Goal: Task Accomplishment & Management: Manage account settings

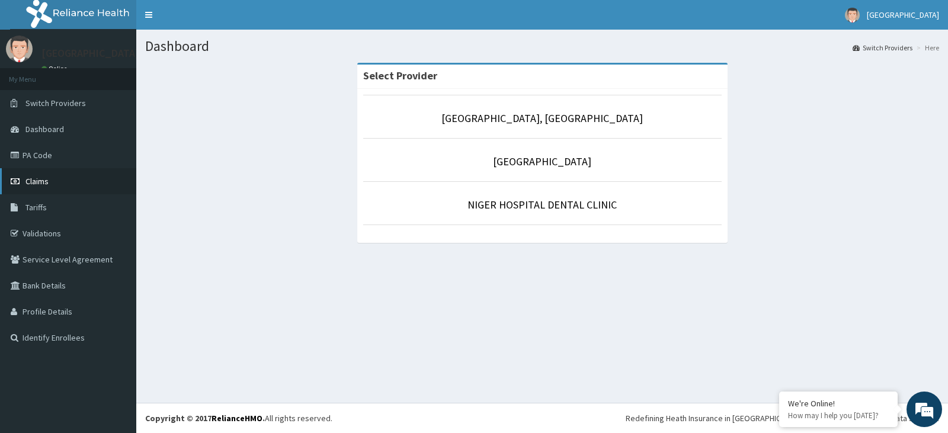
click at [47, 178] on span "Claims" at bounding box center [36, 181] width 23 height 11
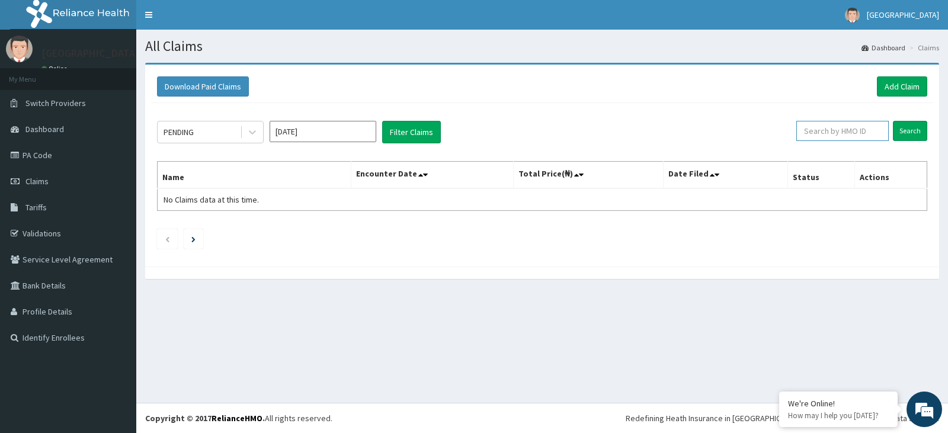
click at [815, 129] on input "text" at bounding box center [843, 131] width 93 height 20
paste input "SLB/11015/B"
type input "SLB/11015/B"
click at [912, 128] on input "Search" at bounding box center [910, 131] width 34 height 20
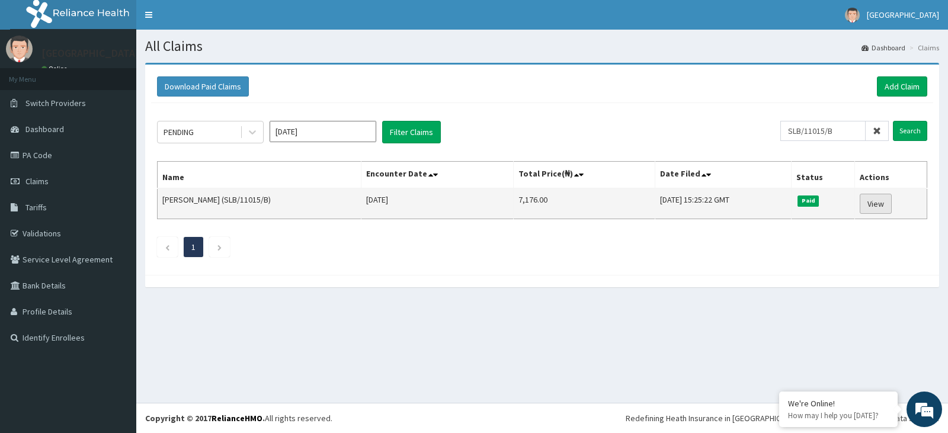
click at [876, 206] on link "View" at bounding box center [876, 204] width 32 height 20
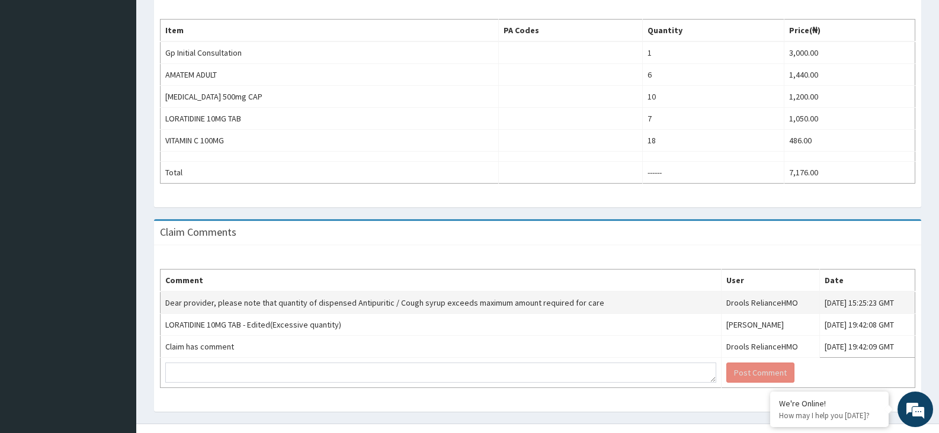
scroll to position [443, 0]
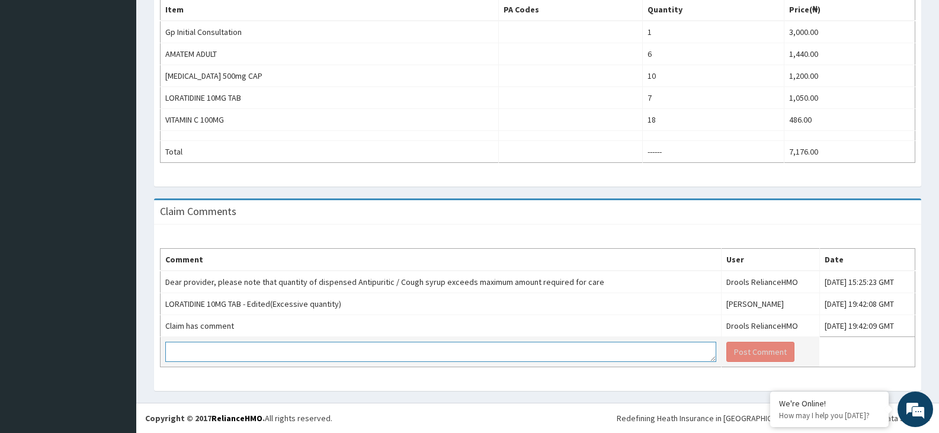
click at [254, 353] on textarea at bounding box center [440, 352] width 551 height 20
type textarea "[PERSON_NAME] given as 10mg bd fr 5days. total of 10 tablets"
click at [727, 352] on button "Post Comment" at bounding box center [761, 352] width 68 height 20
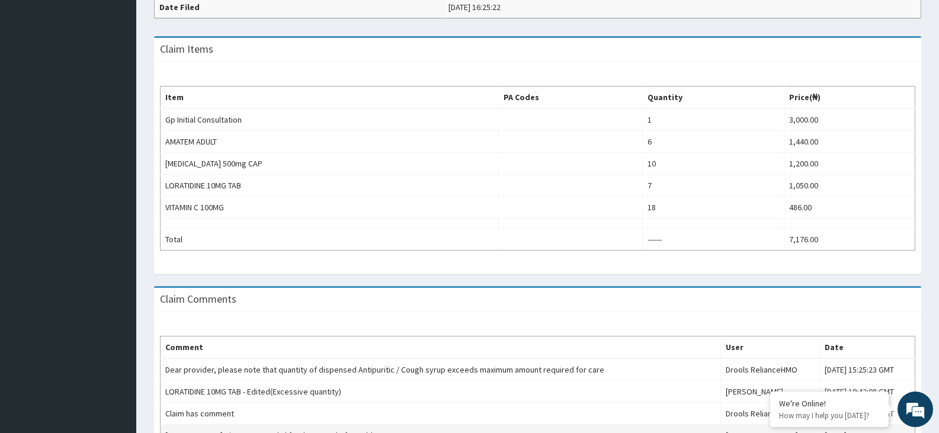
scroll to position [465, 0]
